Goal: Find contact information: Find contact information

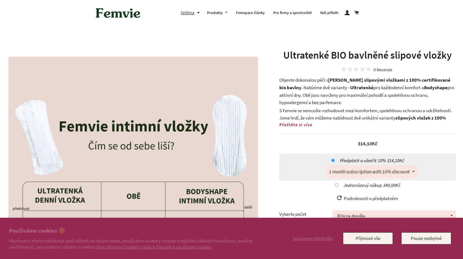
select select "Bodyshape balené ve [PERSON_NAME]"
click at [295, 13] on link "Pro firmy a sportoviště" at bounding box center [292, 13] width 47 height 15
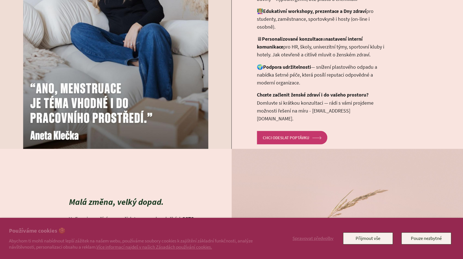
click at [270, 131] on link "CHCI ODESLAT POPTÁVKU arrow Created with Sketch." at bounding box center [292, 137] width 70 height 13
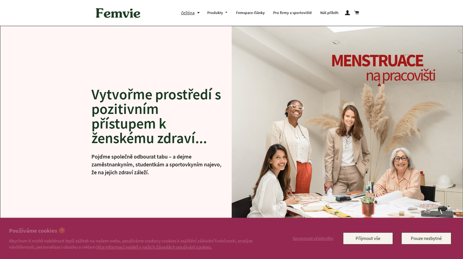
click at [198, 12] on button "čeština" at bounding box center [192, 13] width 22 height 8
click at [194, 34] on link "English" at bounding box center [192, 37] width 14 height 8
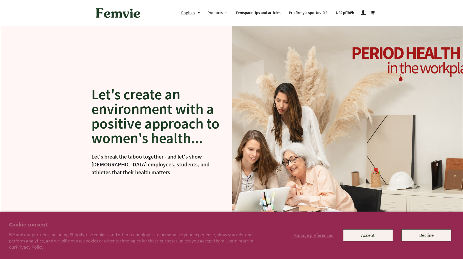
click at [183, 62] on div "Let's create an environment with a positive approach to women's health... Let's…" at bounding box center [231, 133] width 462 height 215
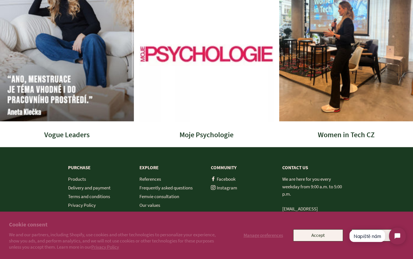
scroll to position [1594, 0]
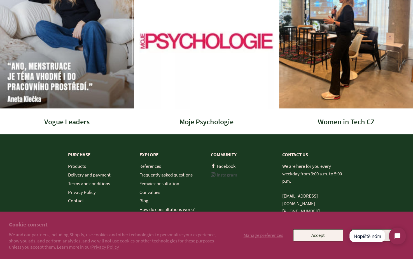
click at [233, 172] on link "Instagram" at bounding box center [224, 174] width 26 height 6
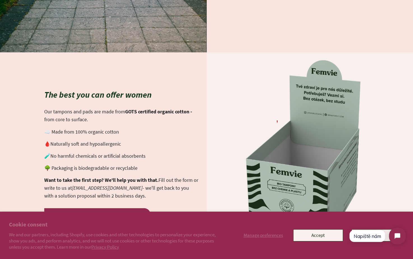
scroll to position [461, 0]
